Goal: Information Seeking & Learning: Learn about a topic

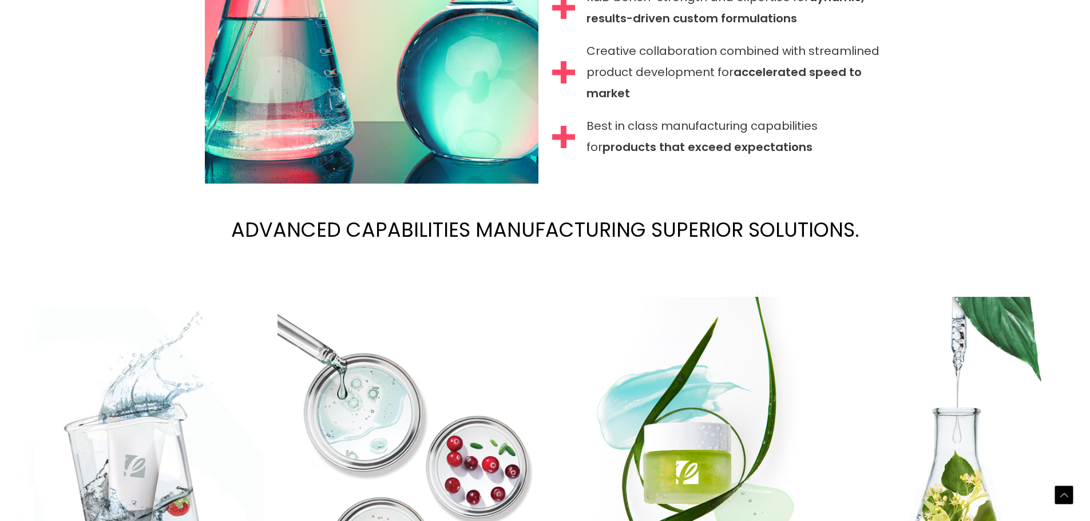
scroll to position [1453, 0]
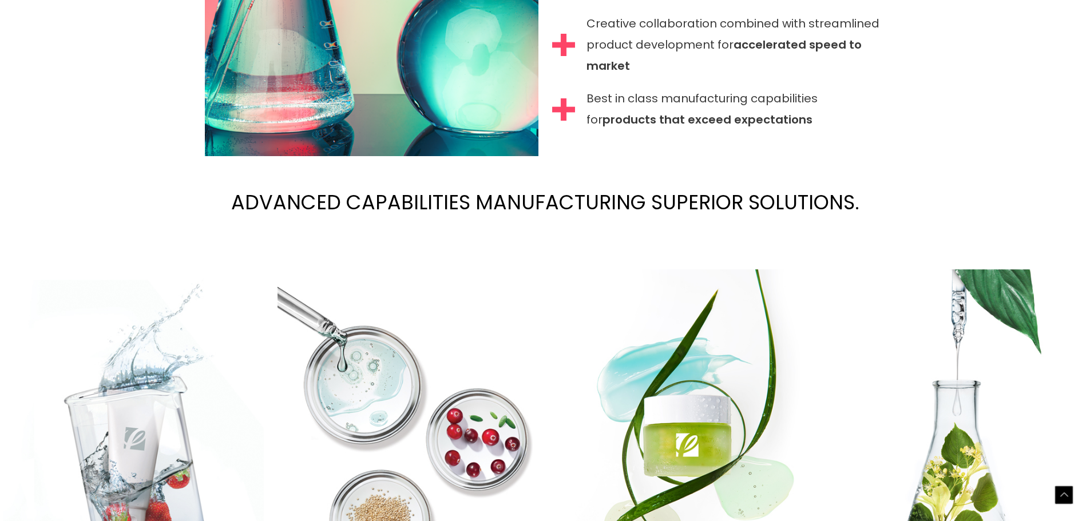
click at [1069, 490] on div "Scroll to Top" at bounding box center [1064, 495] width 18 height 18
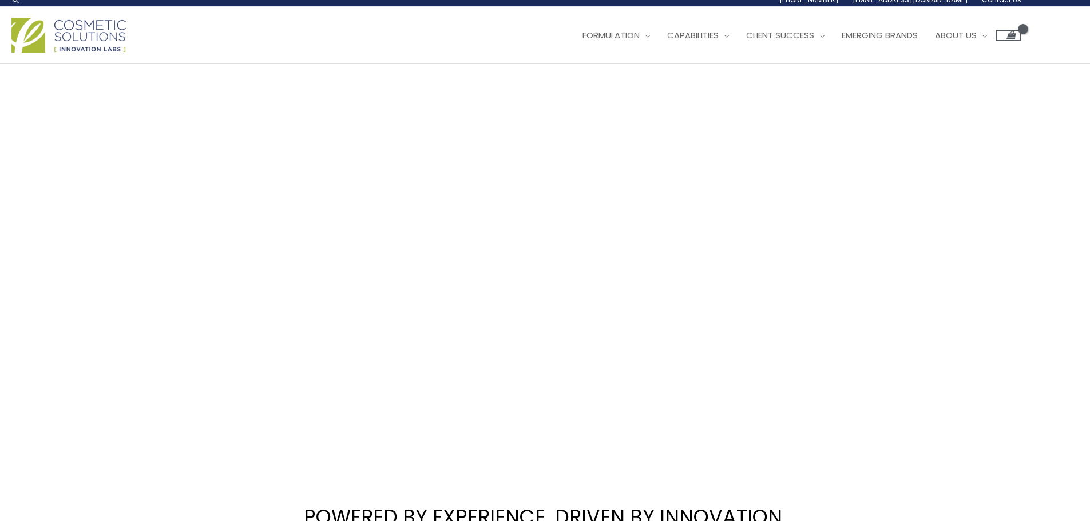
scroll to position [0, 0]
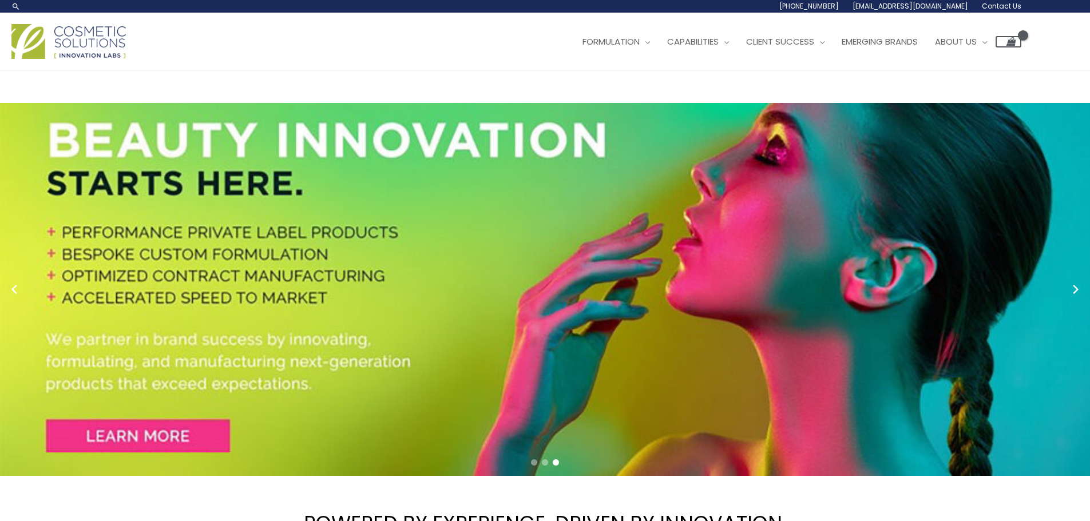
click at [0, 0] on span "Contact Us" at bounding box center [0, 0] width 0 height 0
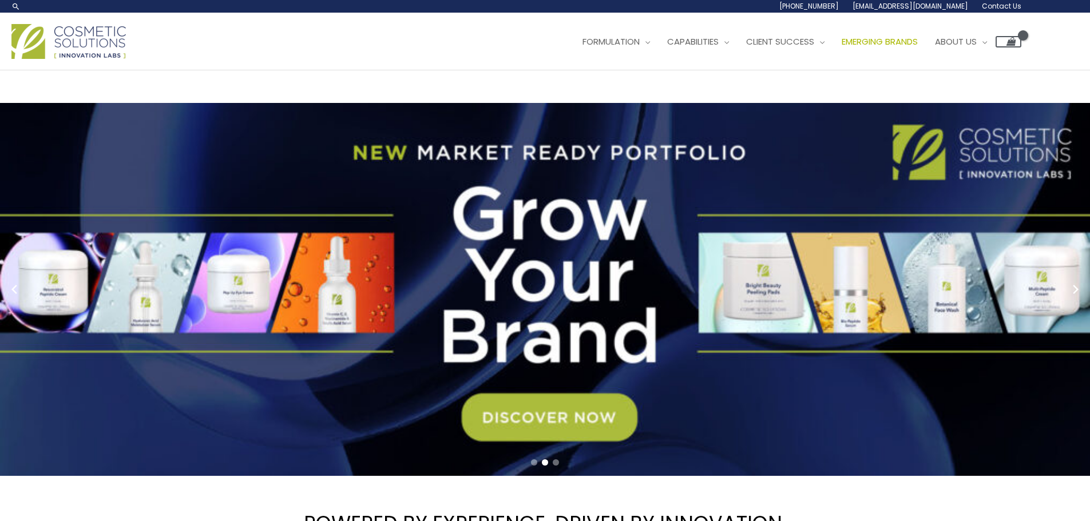
click at [842, 47] on span "Emerging Brands" at bounding box center [880, 41] width 76 height 12
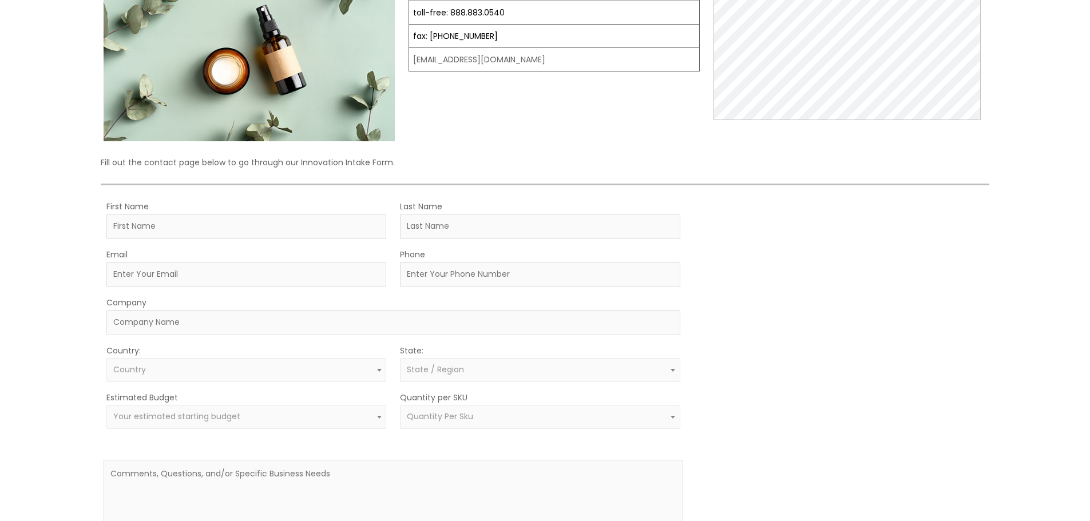
scroll to position [172, 0]
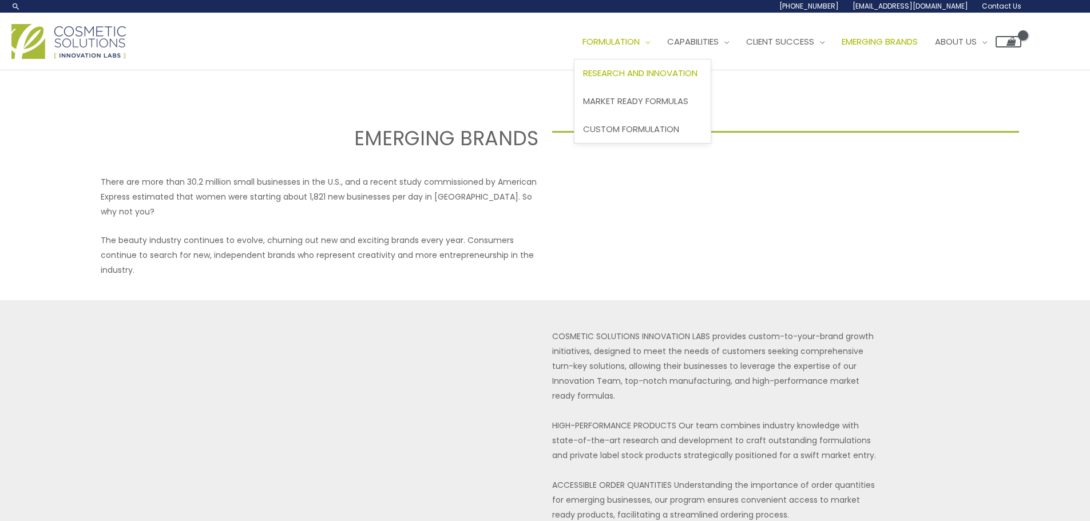
click at [583, 79] on span "Research and Innovation" at bounding box center [640, 73] width 114 height 12
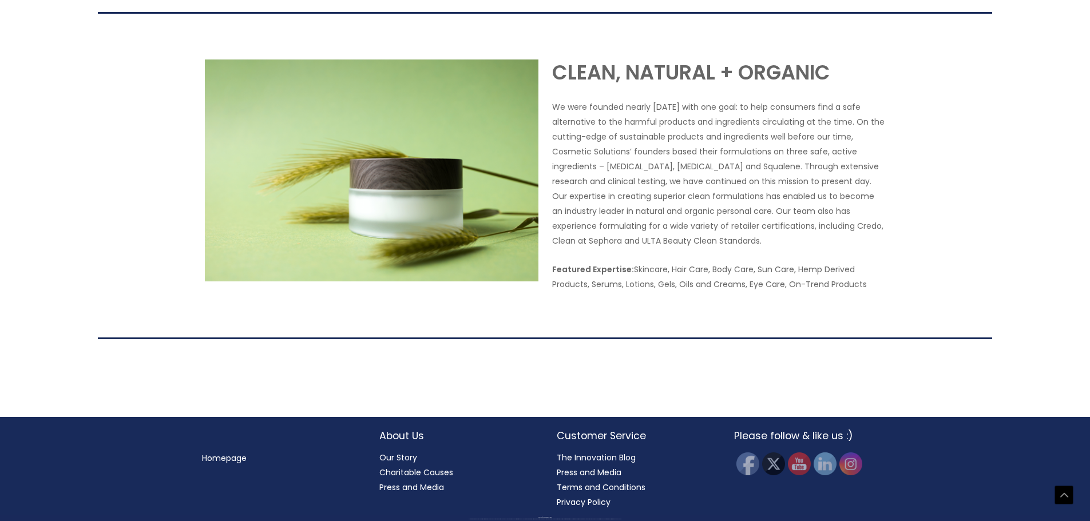
scroll to position [2423, 0]
click at [406, 462] on link "Our Story" at bounding box center [398, 457] width 38 height 11
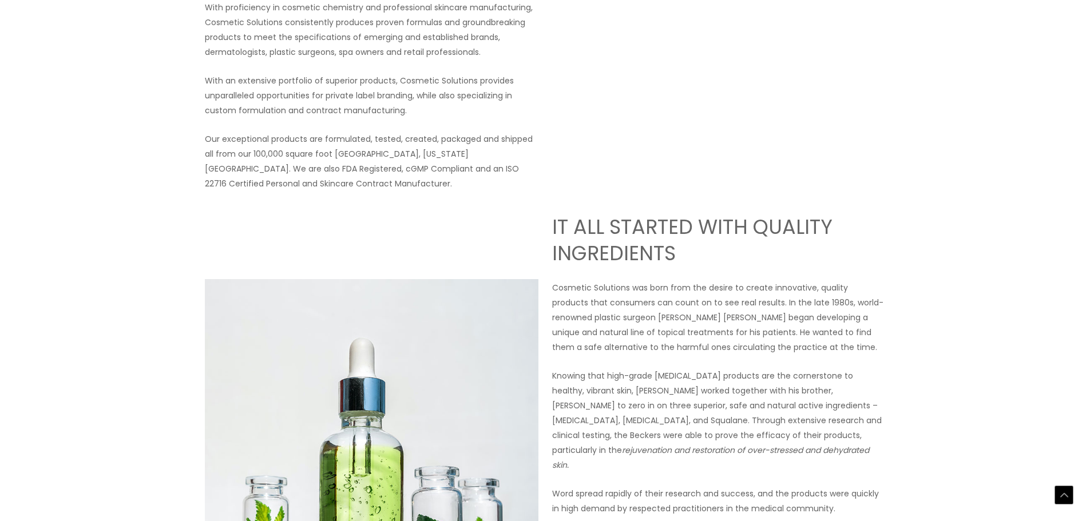
scroll to position [286, 0]
